Goal: Find specific page/section: Find specific page/section

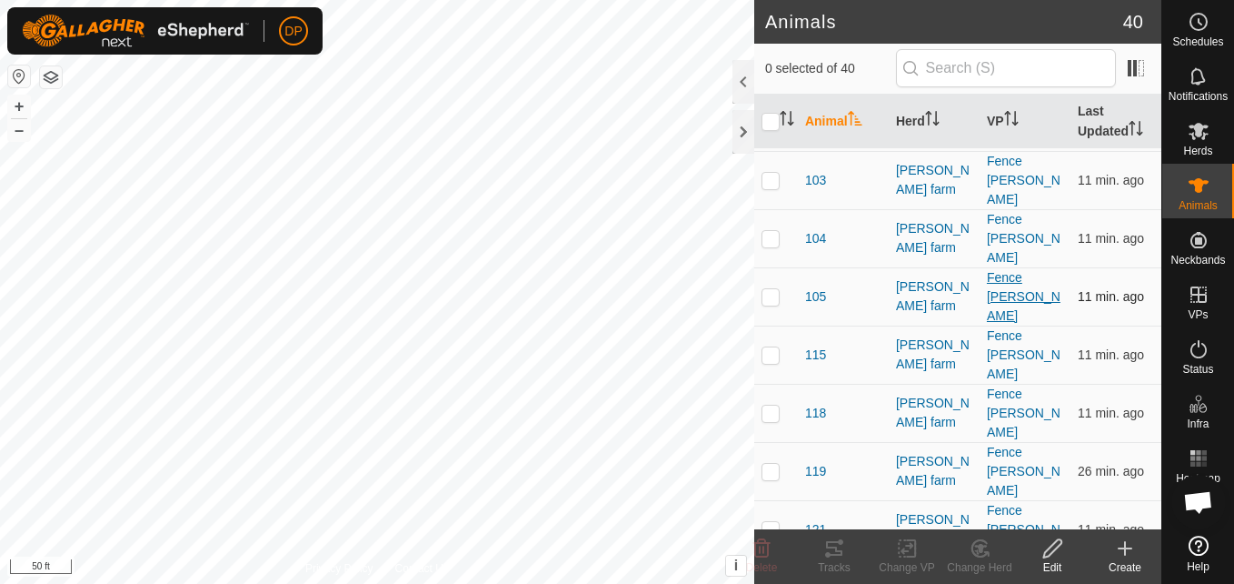
scroll to position [273, 0]
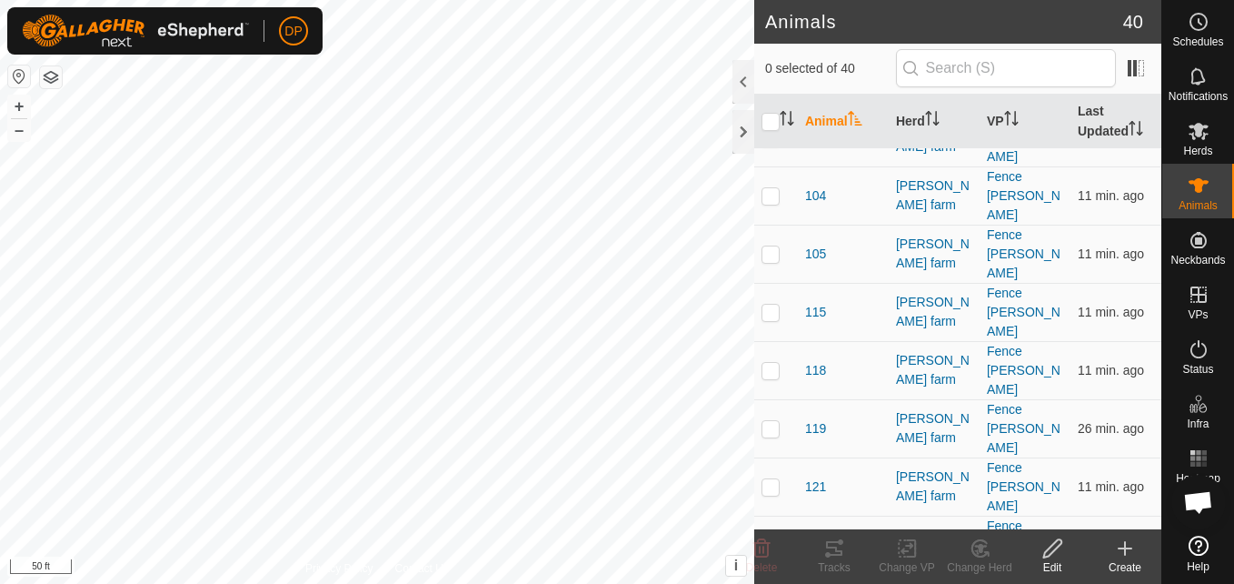
checkbox input "false"
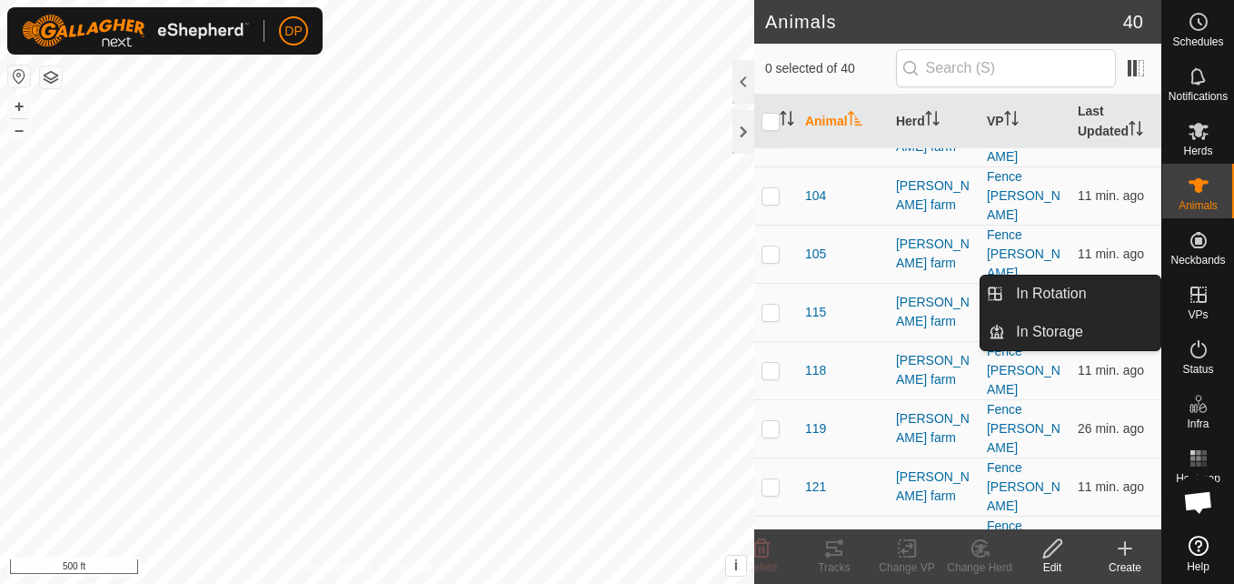
click at [1202, 297] on icon at bounding box center [1199, 295] width 22 height 22
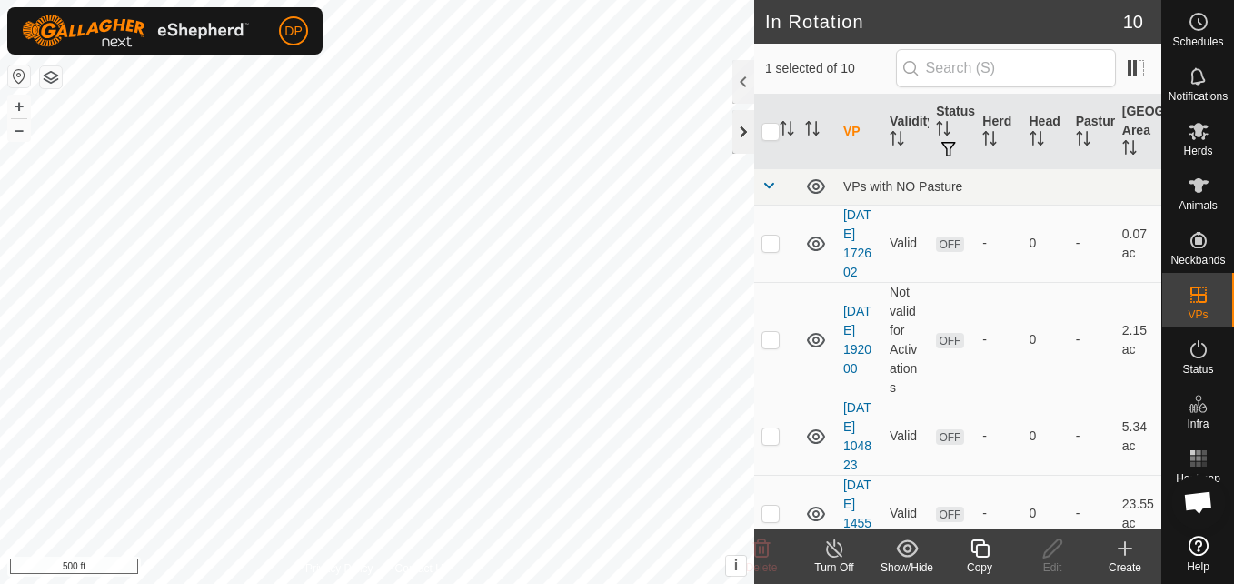
click at [737, 125] on div at bounding box center [744, 132] width 22 height 44
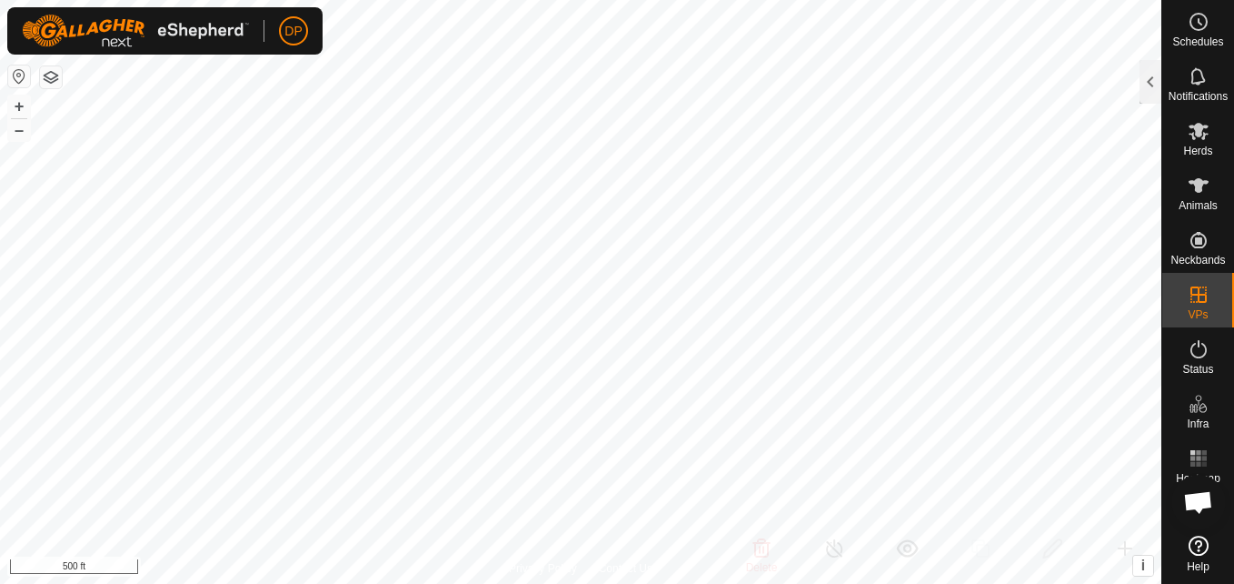
checkbox input "true"
checkbox input "false"
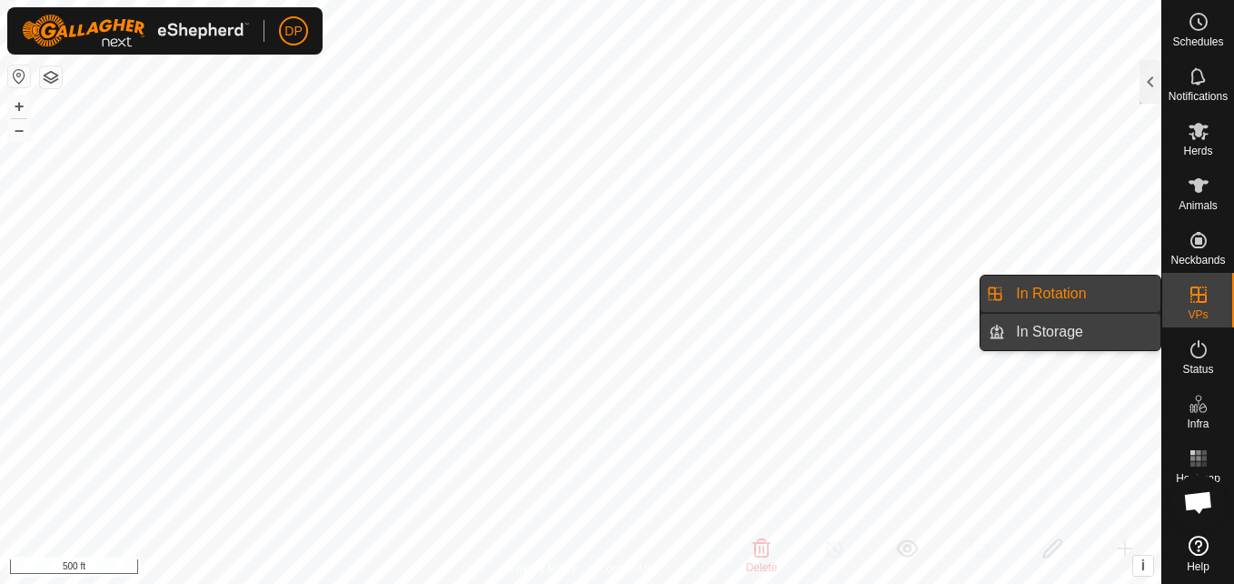
click at [1141, 325] on link "In Storage" at bounding box center [1082, 332] width 155 height 36
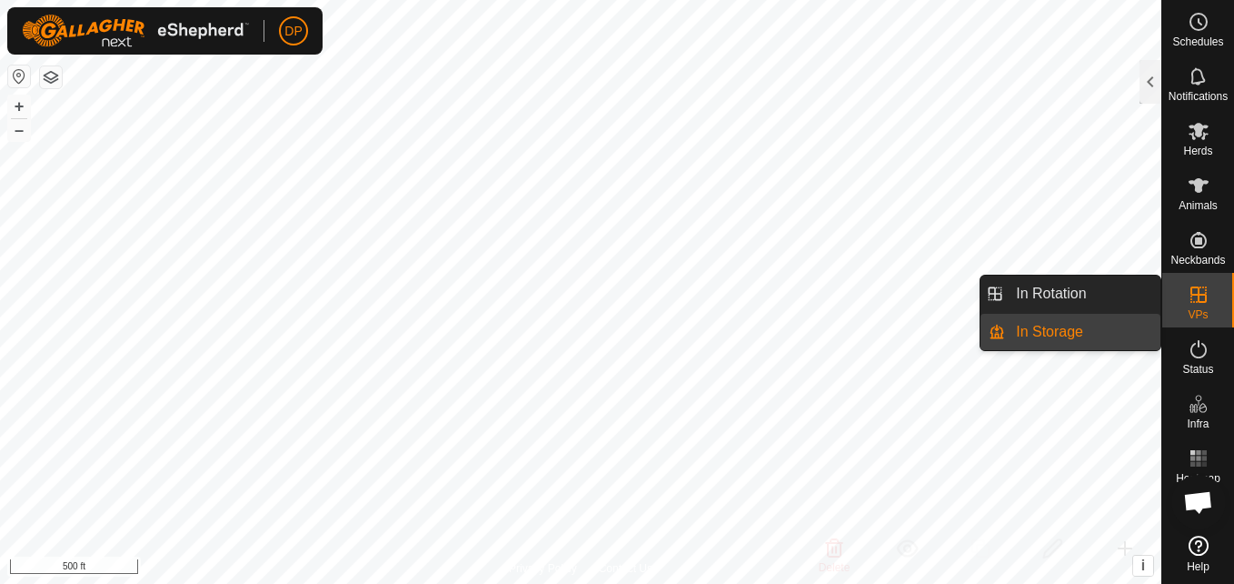
click at [1190, 295] on icon at bounding box center [1199, 295] width 22 height 22
click at [1122, 298] on link "In Rotation" at bounding box center [1082, 293] width 155 height 36
